Goal: Information Seeking & Learning: Learn about a topic

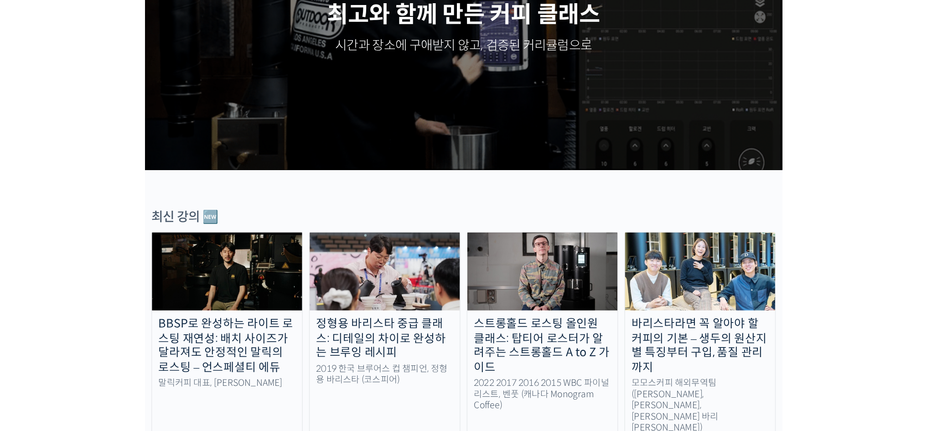
scroll to position [182, 0]
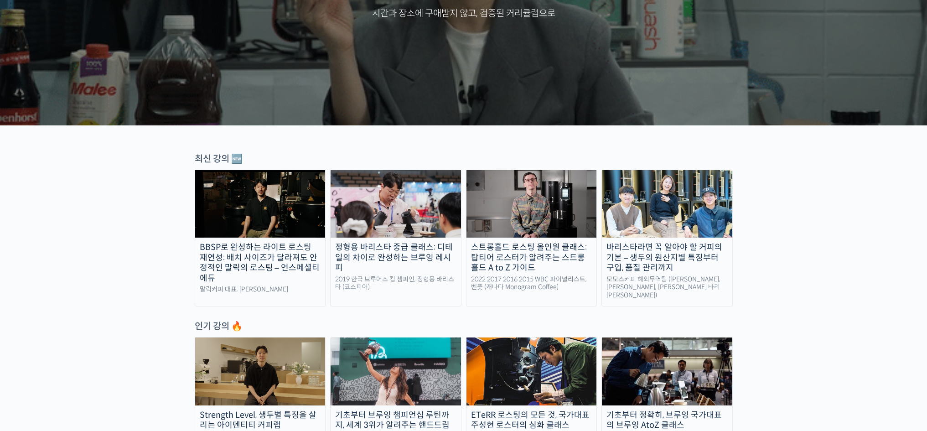
click at [455, 228] on img at bounding box center [667, 203] width 130 height 67
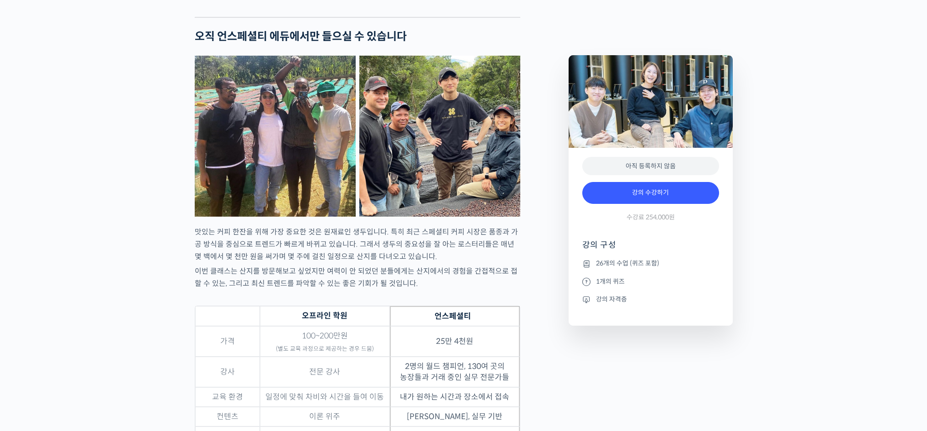
scroll to position [2690, 0]
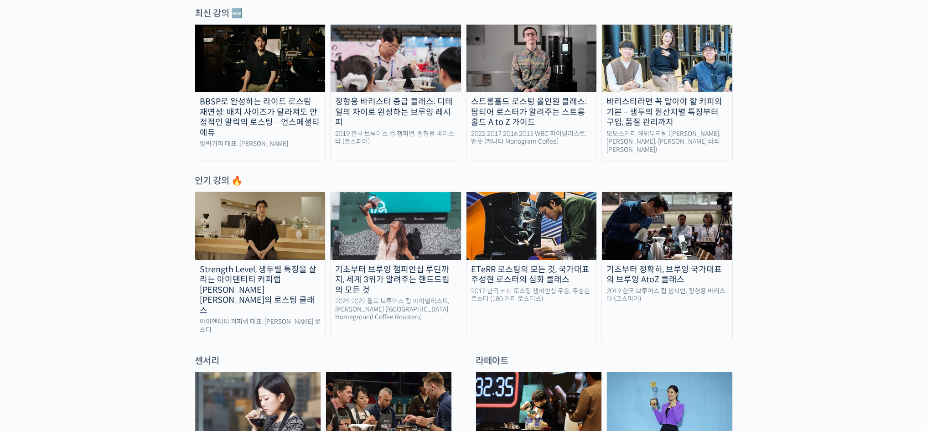
scroll to position [410, 0]
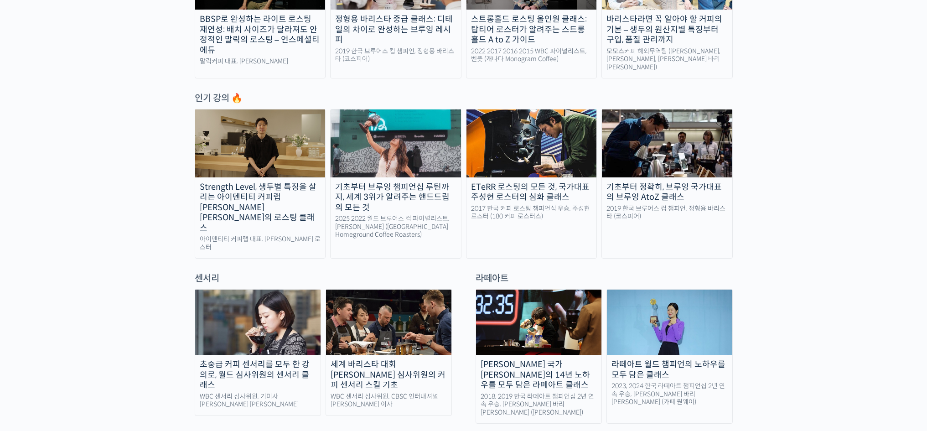
click at [371, 133] on img at bounding box center [396, 142] width 130 height 67
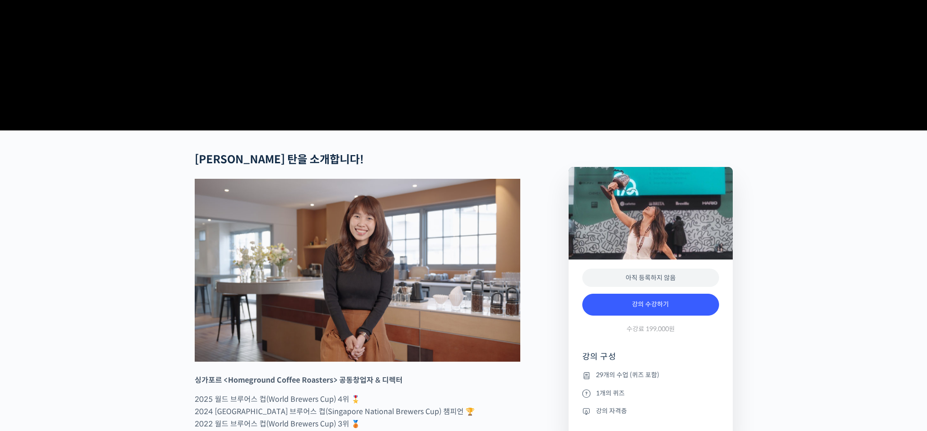
scroll to position [319, 0]
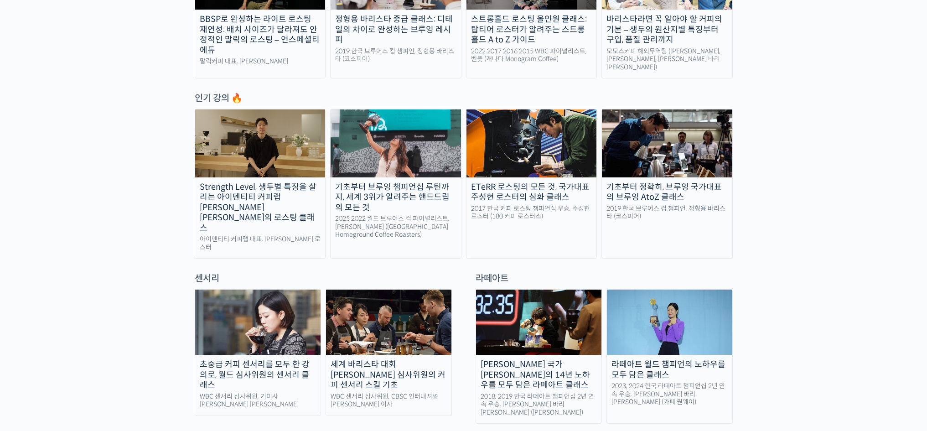
click at [694, 163] on img at bounding box center [667, 142] width 130 height 67
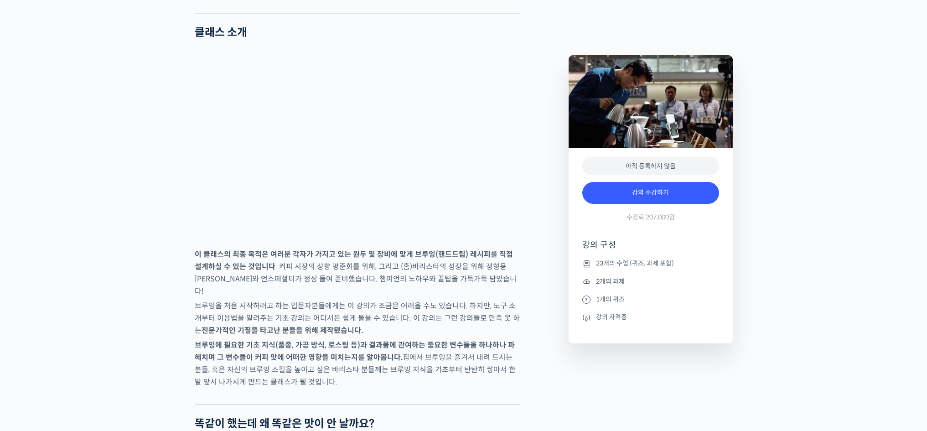
scroll to position [1413, 0]
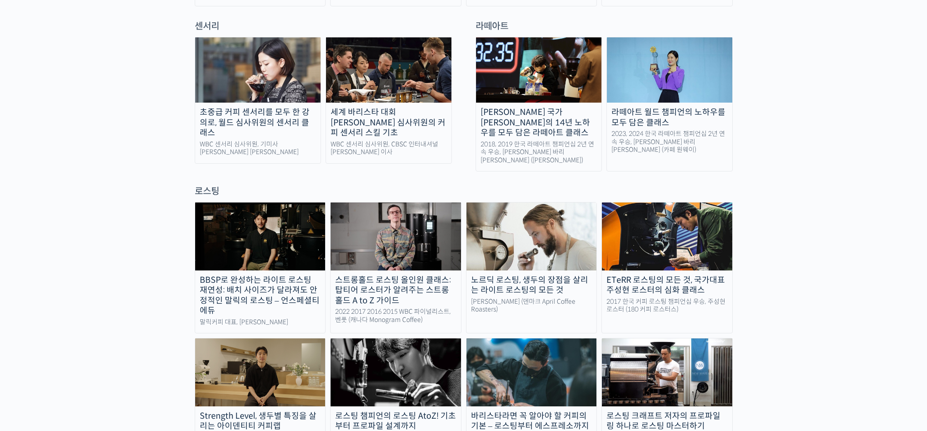
scroll to position [593, 0]
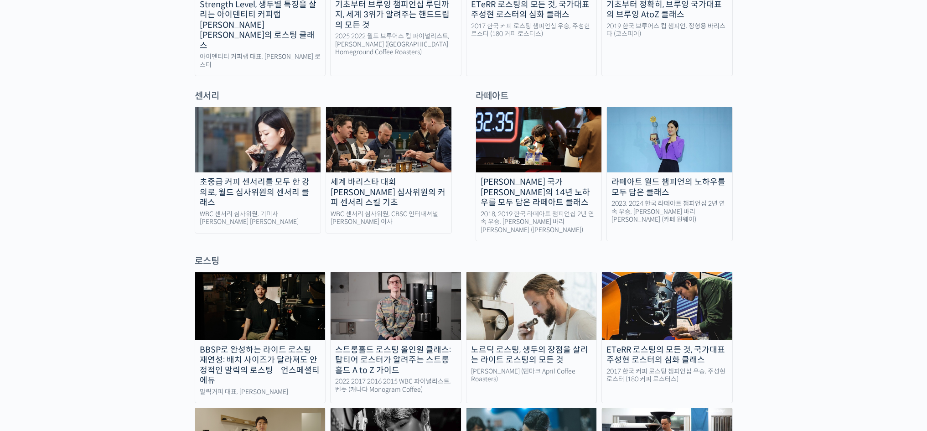
click at [262, 114] on img at bounding box center [257, 139] width 125 height 65
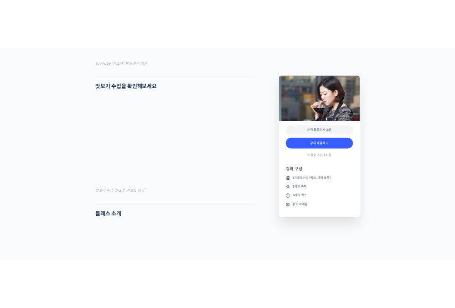
scroll to position [1231, 0]
